Goal: Information Seeking & Learning: Learn about a topic

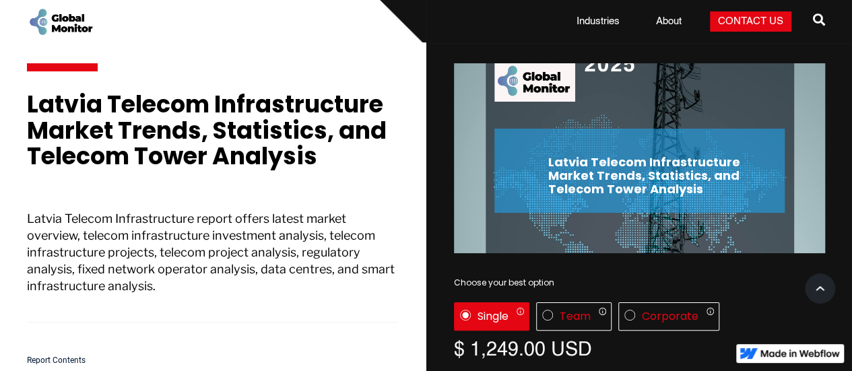
click at [280, 241] on p "Latvia Telecom Infrastructure report offers latest market overview, telecom inf…" at bounding box center [212, 266] width 371 height 112
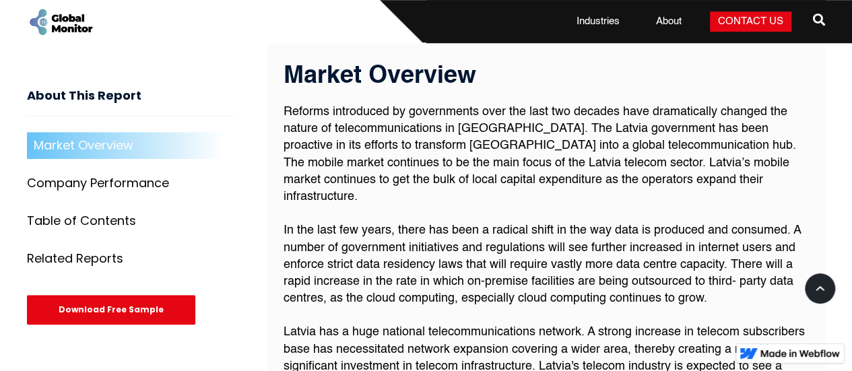
scroll to position [541, 0]
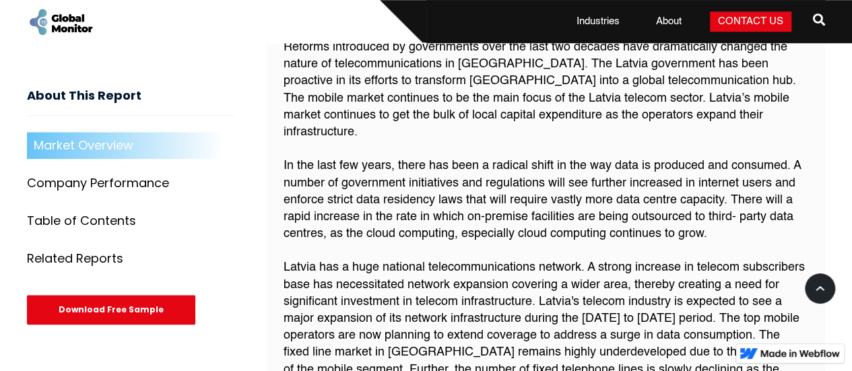
scroll to position [626, 0]
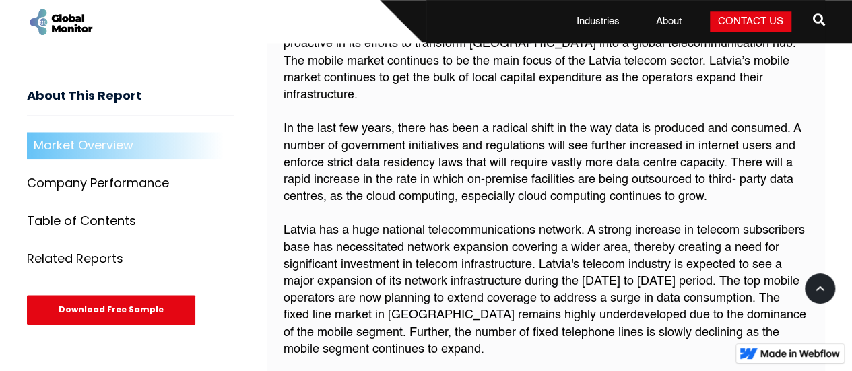
click at [521, 222] on p "Reforms introduced by governments over the last two decades have dramatically c…" at bounding box center [545, 341] width 525 height 679
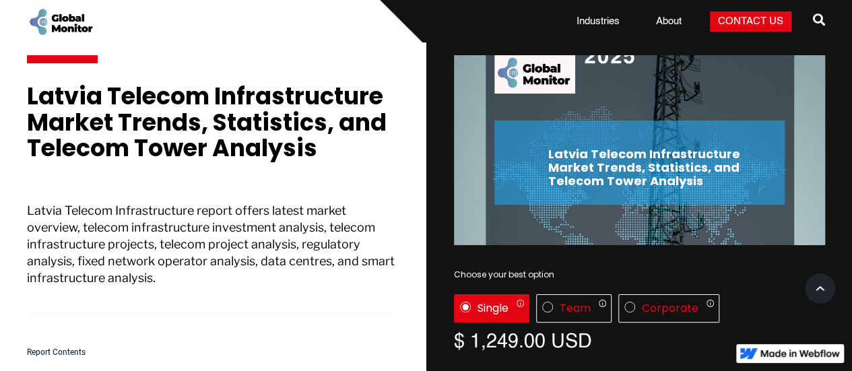
scroll to position [0, 0]
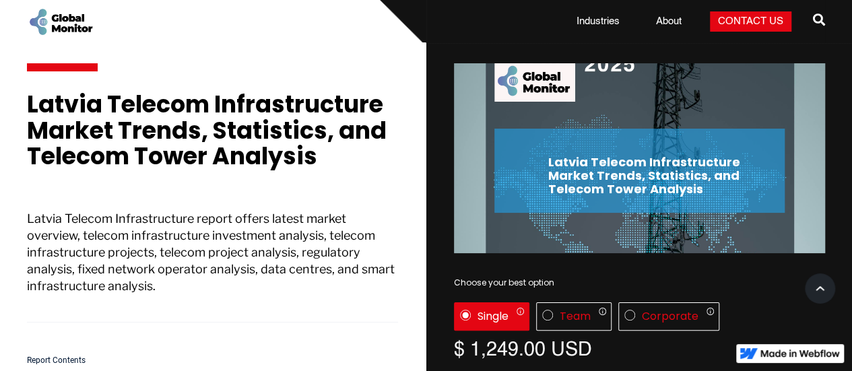
click at [195, 207] on div "Latvia Telecom Infrastructure Market Trends, Statistics, and Telecom Tower Anal…" at bounding box center [212, 209] width 371 height 277
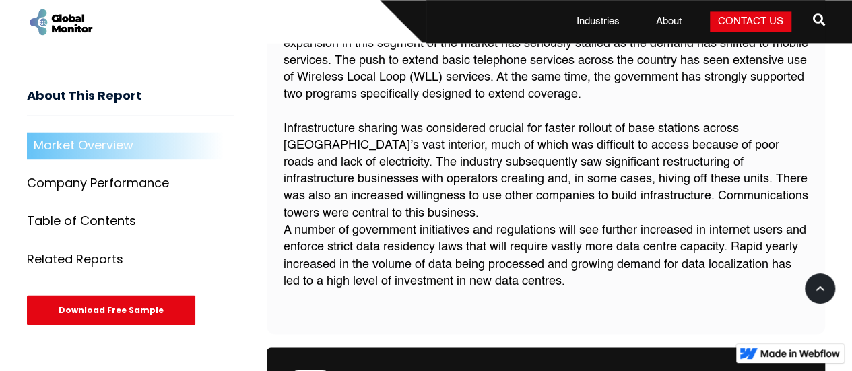
scroll to position [1019, 0]
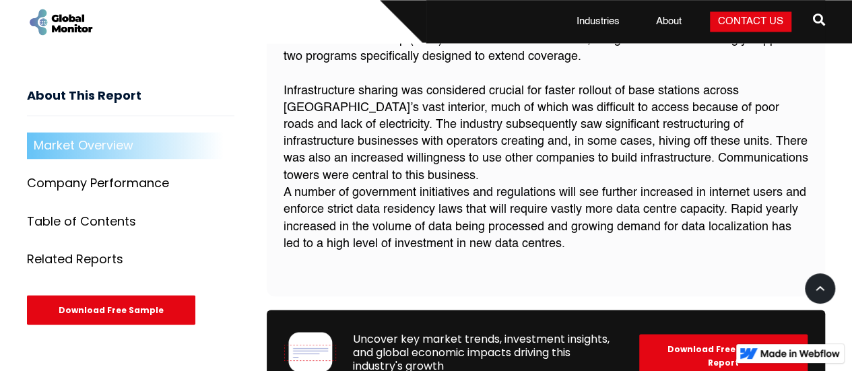
scroll to position [930, 0]
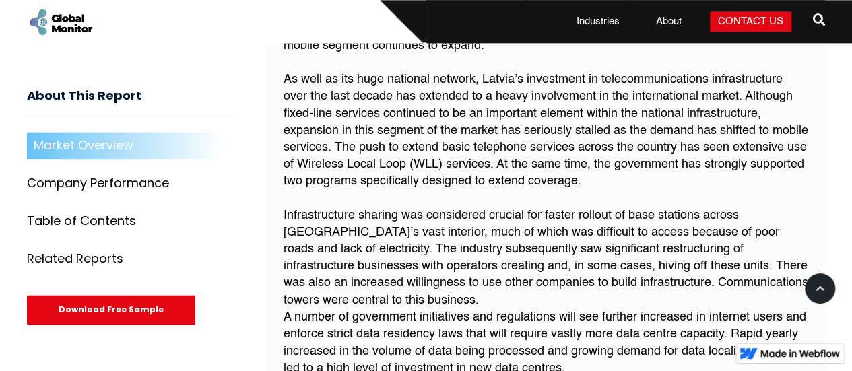
click at [452, 119] on p "Reforms introduced by governments over the last two decades have dramatically c…" at bounding box center [545, 37] width 525 height 679
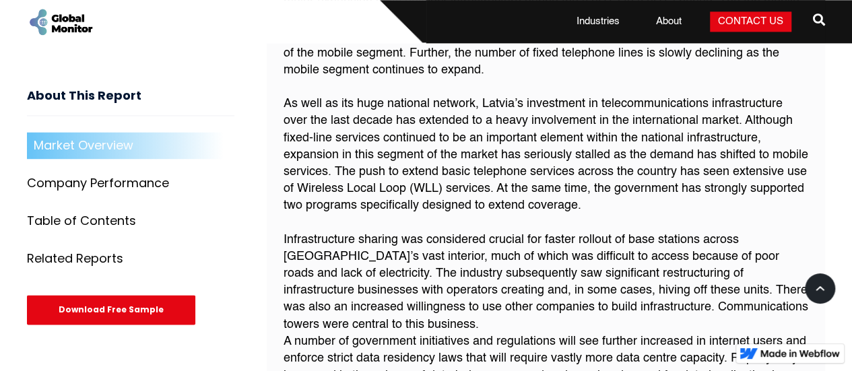
click at [403, 102] on p "Reforms introduced by governments over the last two decades have dramatically c…" at bounding box center [545, 62] width 525 height 679
click at [540, 187] on p "Reforms introduced by governments over the last two decades have dramatically c…" at bounding box center [545, 62] width 525 height 679
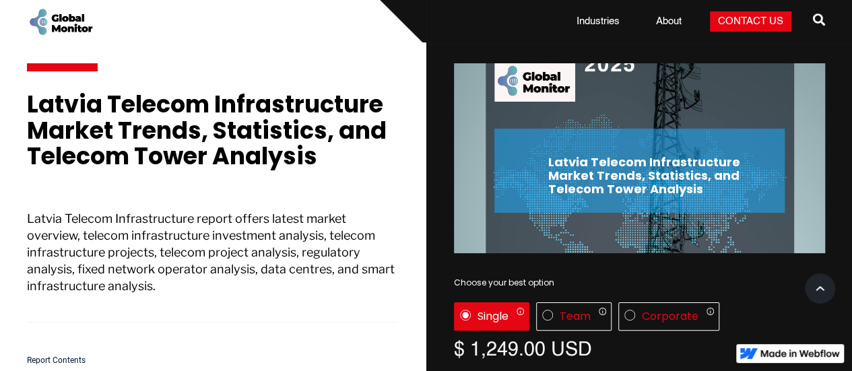
click at [264, 227] on p "Latvia Telecom Infrastructure report offers latest market overview, telecom inf…" at bounding box center [212, 266] width 371 height 112
